Goal: Information Seeking & Learning: Learn about a topic

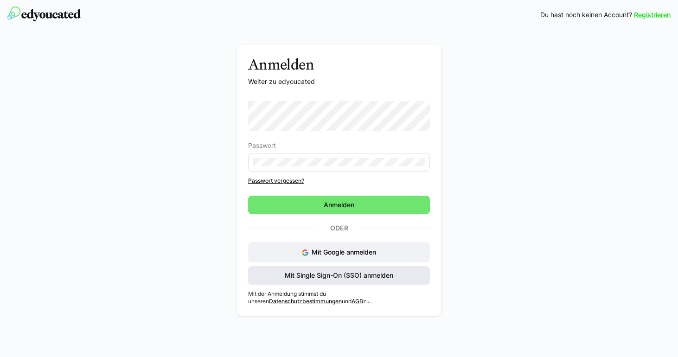
click at [295, 267] on span "Mit Single Sign-On (SSO) anmelden" at bounding box center [339, 275] width 182 height 19
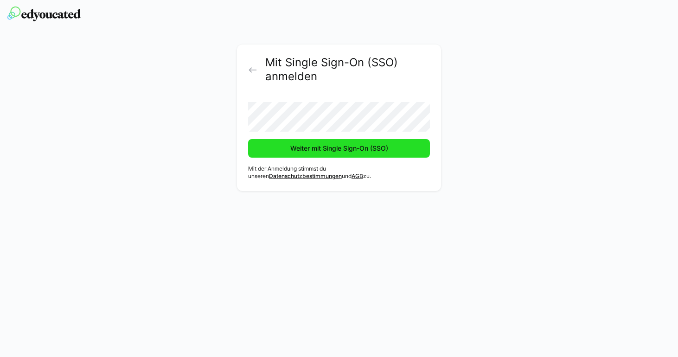
click at [341, 140] on span "Weiter mit Single Sign-On (SSO)" at bounding box center [339, 148] width 182 height 19
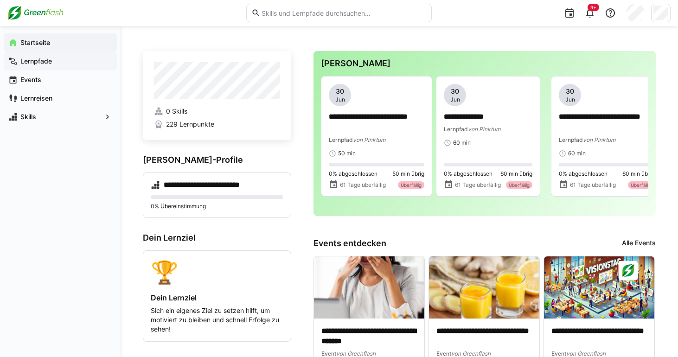
click at [0, 0] on app-navigation-label "Lernpfade" at bounding box center [0, 0] width 0 height 0
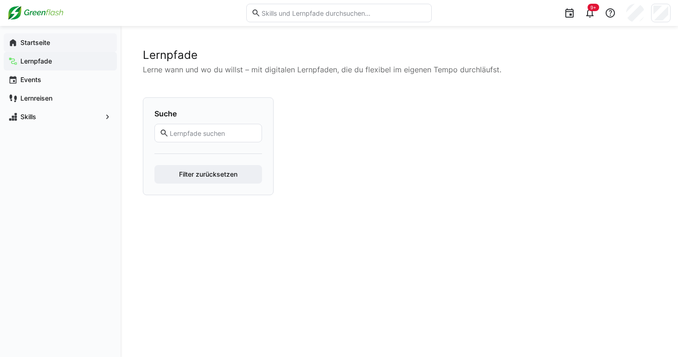
click at [49, 47] on span "Startseite" at bounding box center [65, 42] width 93 height 9
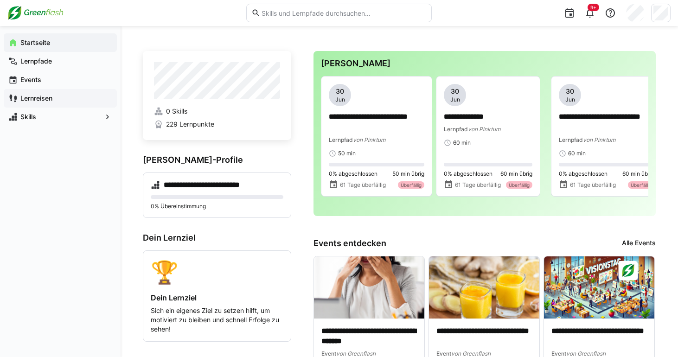
click at [69, 102] on span "Lernreisen" at bounding box center [65, 98] width 93 height 9
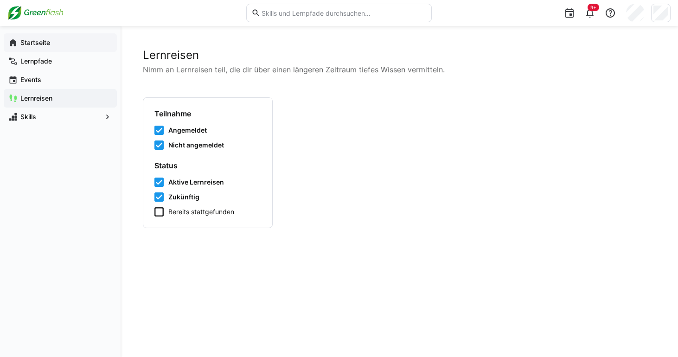
click at [58, 47] on div "Startseite" at bounding box center [60, 42] width 113 height 19
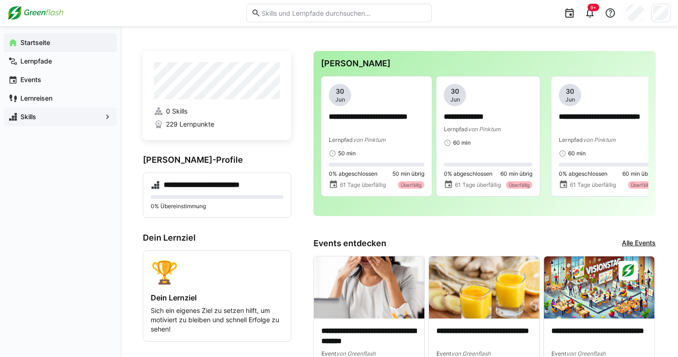
click at [43, 118] on span "Skills" at bounding box center [60, 116] width 83 height 9
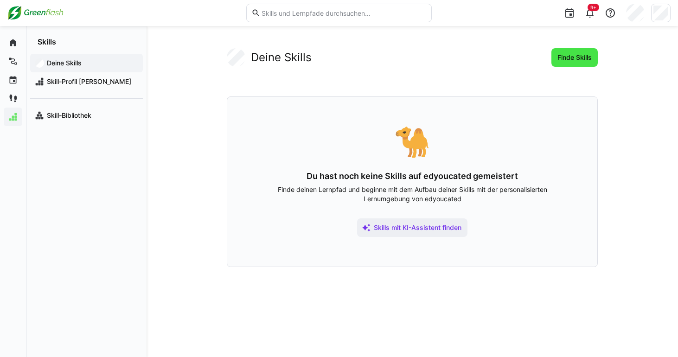
click at [562, 52] on span "Finde Skills" at bounding box center [575, 57] width 46 height 19
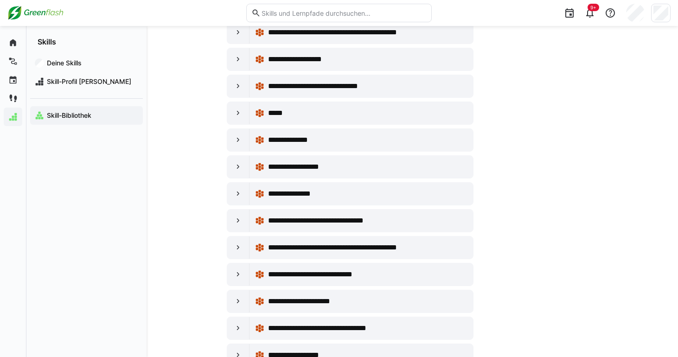
scroll to position [1588, 0]
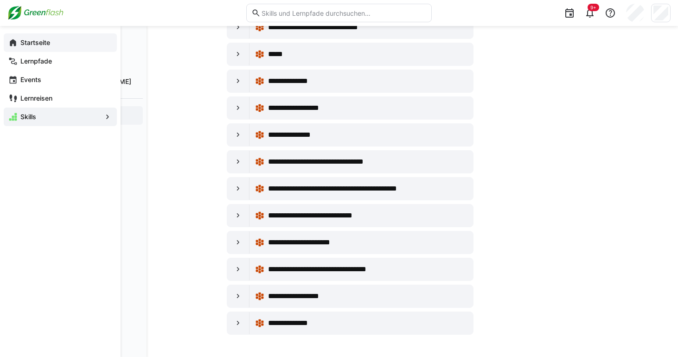
drag, startPoint x: 26, startPoint y: 43, endPoint x: 19, endPoint y: 43, distance: 6.5
click at [19, 43] on span "Startseite" at bounding box center [65, 42] width 93 height 9
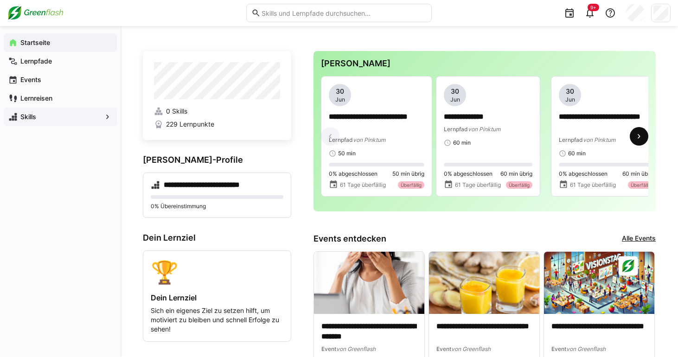
click at [641, 144] on span at bounding box center [639, 136] width 19 height 19
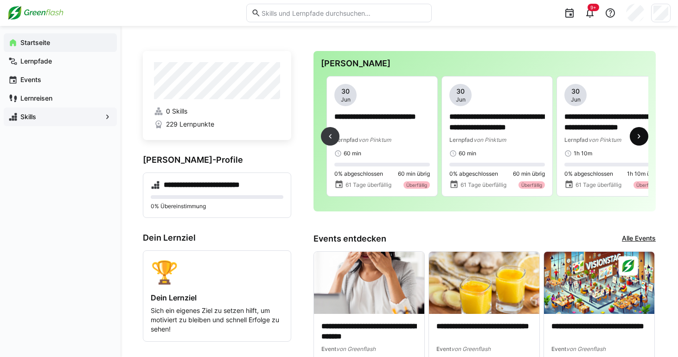
scroll to position [0, 230]
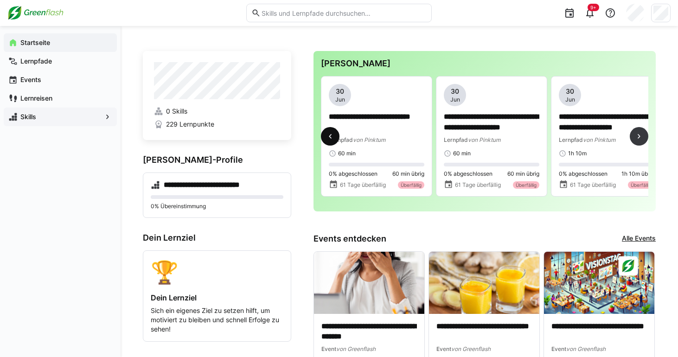
click at [322, 141] on span at bounding box center [330, 136] width 19 height 19
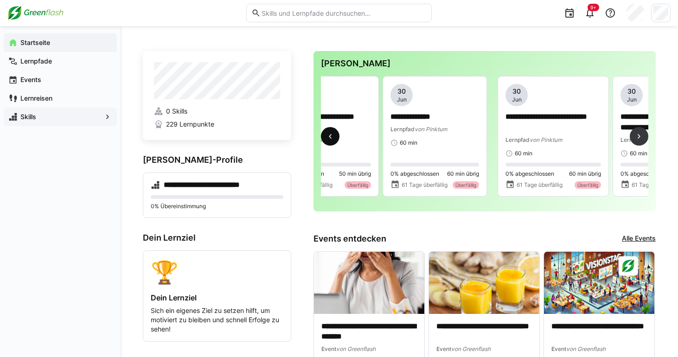
scroll to position [0, 0]
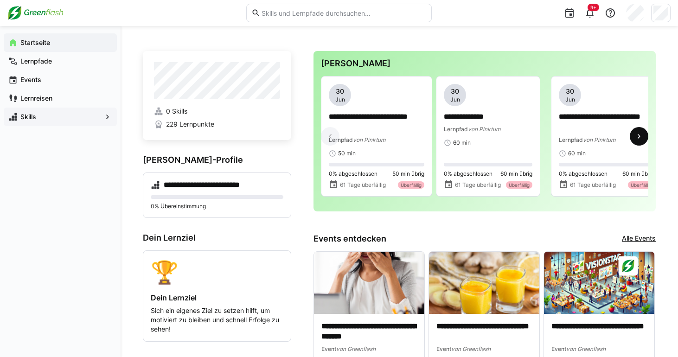
click at [635, 141] on eds-icon at bounding box center [639, 136] width 9 height 9
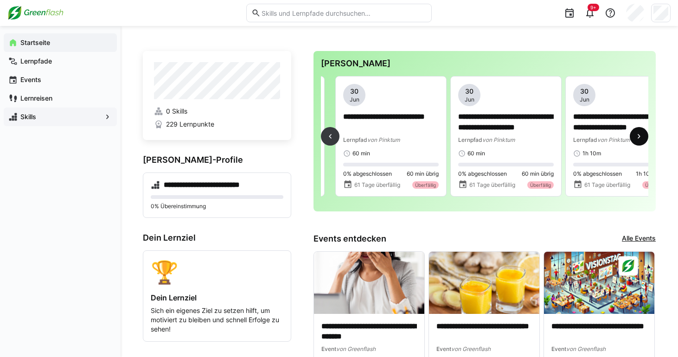
click at [635, 141] on eds-icon at bounding box center [639, 136] width 9 height 9
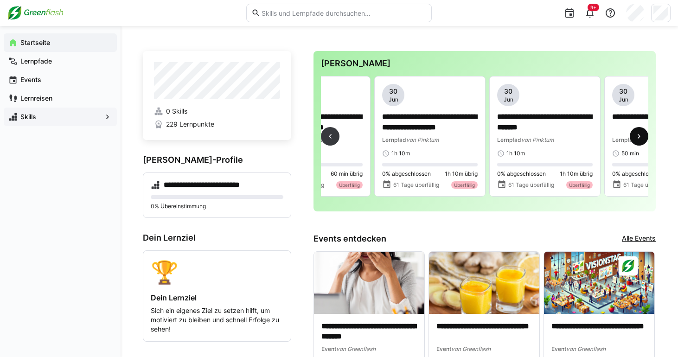
scroll to position [0, 460]
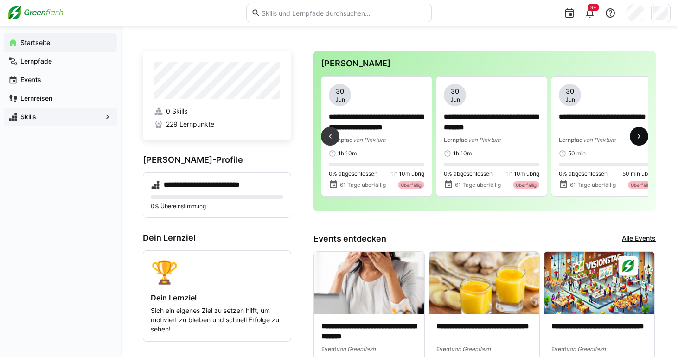
click at [635, 141] on eds-icon at bounding box center [639, 136] width 9 height 9
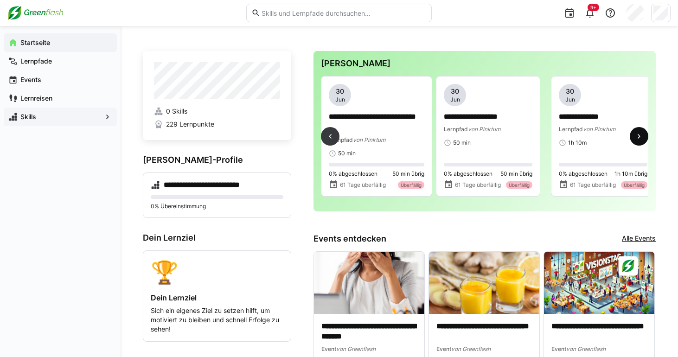
click at [635, 141] on eds-icon at bounding box center [639, 136] width 9 height 9
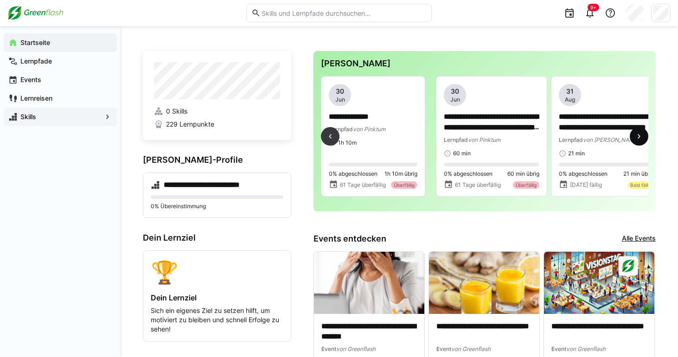
click at [635, 141] on eds-icon at bounding box center [639, 136] width 9 height 9
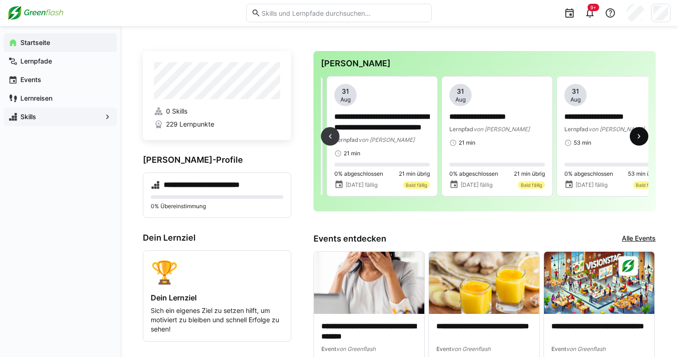
scroll to position [0, 1151]
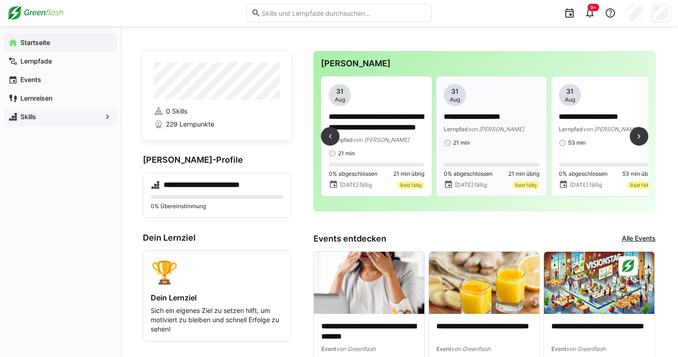
click at [509, 110] on div "**********" at bounding box center [492, 115] width 96 height 63
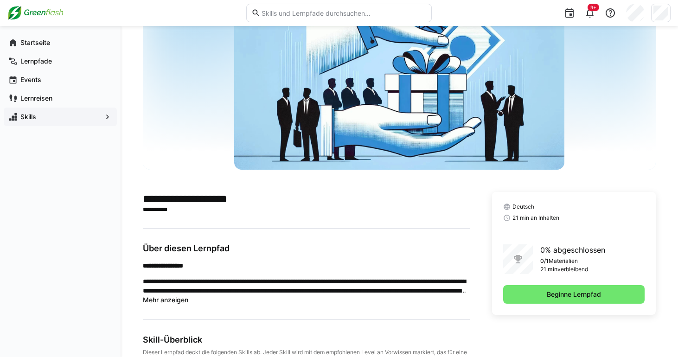
scroll to position [72, 0]
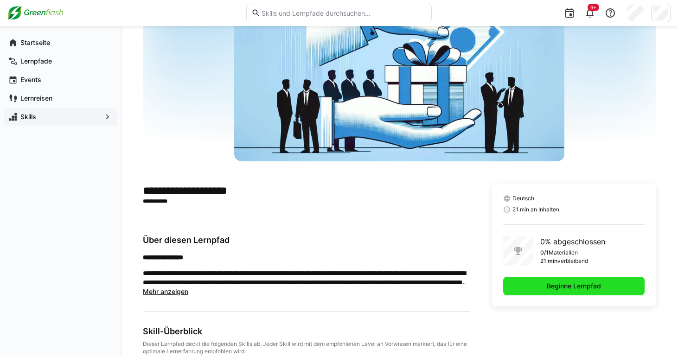
click at [555, 282] on span "Beginne Lernpfad" at bounding box center [574, 286] width 57 height 9
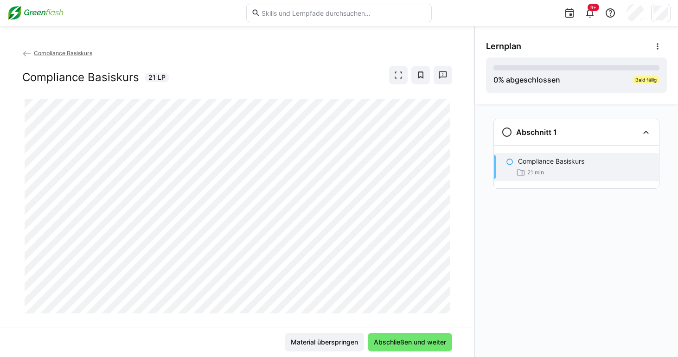
scroll to position [16, 0]
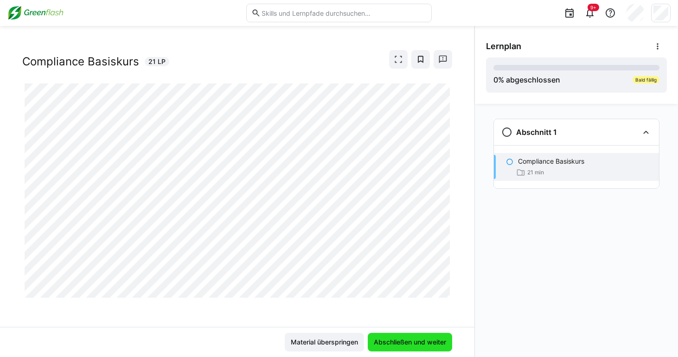
click at [397, 344] on span "Abschließen und weiter" at bounding box center [410, 342] width 75 height 9
